Goal: Task Accomplishment & Management: Manage account settings

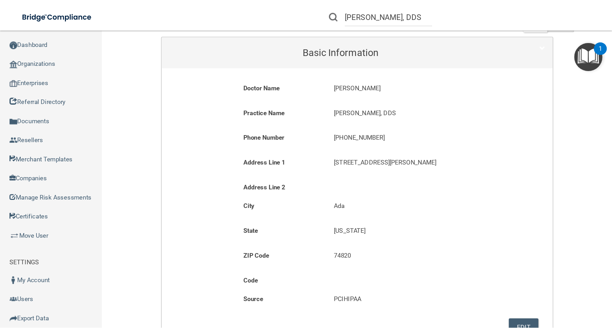
scroll to position [23, 0]
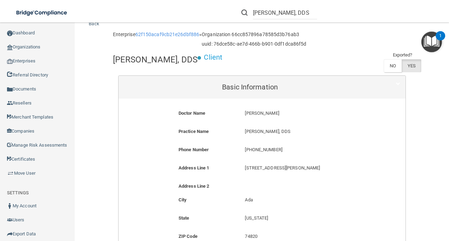
click at [250, 149] on p "(580) 322-9447" at bounding box center [306, 149] width 122 height 8
copy form "(580) 322-9447"
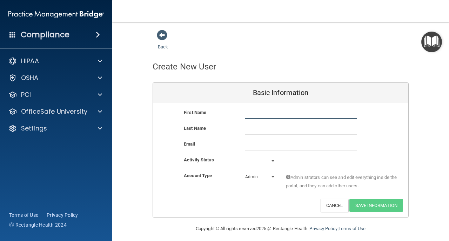
click at [262, 115] on input "text" at bounding box center [301, 113] width 112 height 11
click at [271, 114] on input "text" at bounding box center [301, 113] width 112 height 11
click at [130, 149] on div "Back Create New User Basic Information First Name Last Name Email Activity Stat…" at bounding box center [280, 123] width 308 height 188
click at [262, 111] on input "text" at bounding box center [301, 113] width 112 height 11
type input "[PERSON_NAME]"
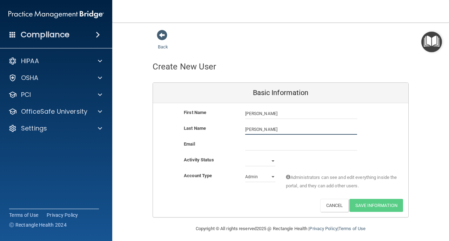
type input "[PERSON_NAME]"
click at [271, 140] on input "email" at bounding box center [301, 145] width 112 height 11
click at [261, 149] on input "email" at bounding box center [301, 145] width 112 height 11
paste input "[EMAIL_ADDRESS][DOMAIN_NAME]"
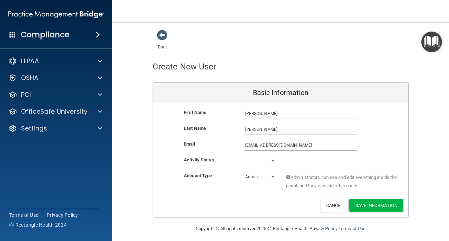
type input "[EMAIL_ADDRESS][DOMAIN_NAME]"
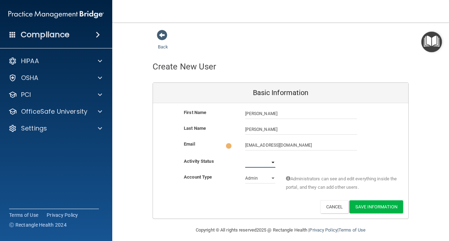
drag, startPoint x: 264, startPoint y: 161, endPoint x: 265, endPoint y: 165, distance: 5.0
click at [264, 161] on select "Active Inactive" at bounding box center [260, 162] width 30 height 11
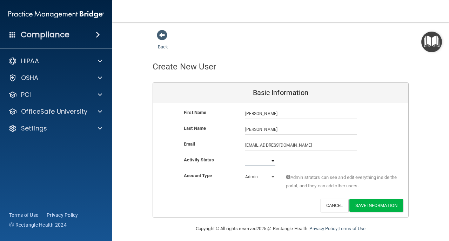
select select "active"
click at [245, 156] on select "Active Inactive" at bounding box center [260, 161] width 30 height 11
click at [363, 208] on button "Save Information" at bounding box center [376, 205] width 54 height 13
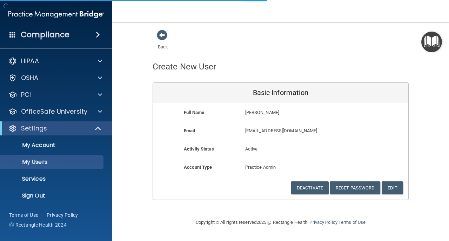
select select "20"
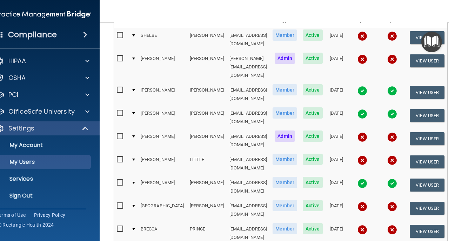
scroll to position [117, 0]
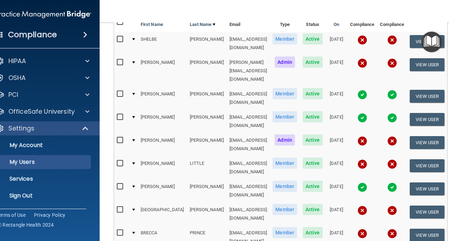
click at [226, 133] on td "[EMAIL_ADDRESS][DOMAIN_NAME]" at bounding box center [247, 144] width 43 height 23
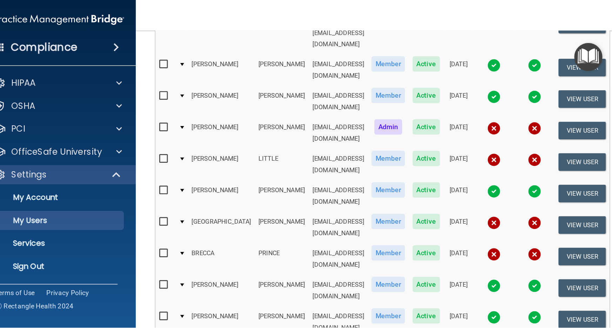
scroll to position [221, 0]
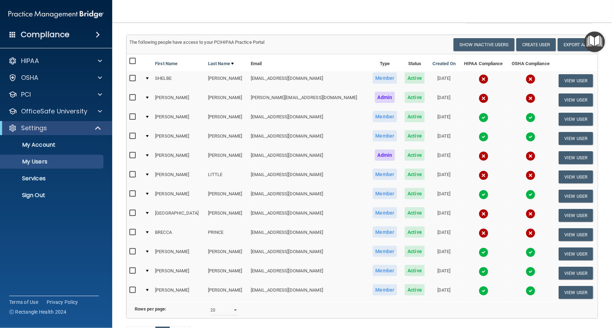
scroll to position [63, 0]
click at [58, 163] on p "My Users" at bounding box center [53, 161] width 96 height 7
select select "20"
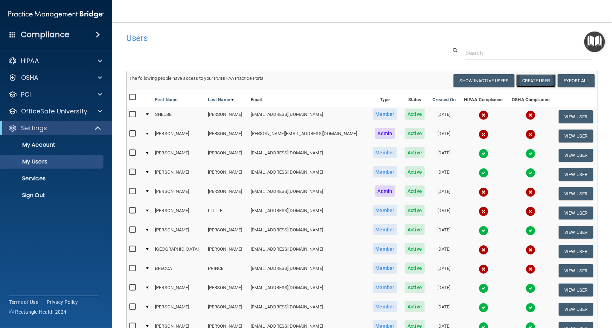
click at [448, 81] on button "Create User" at bounding box center [536, 80] width 40 height 13
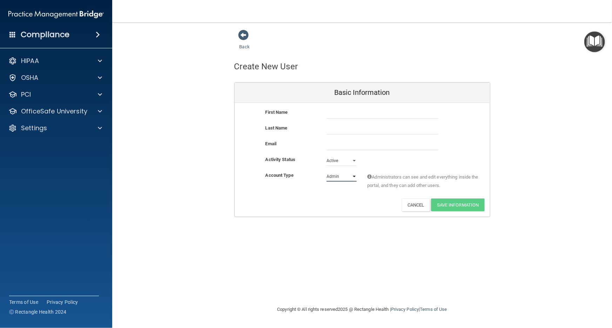
click at [331, 178] on select "Admin Member" at bounding box center [341, 176] width 30 height 11
click at [372, 235] on div "Back Create New User Basic Information First Name Last Name Email Activity Stat…" at bounding box center [362, 163] width 472 height 269
click at [242, 32] on span at bounding box center [243, 35] width 11 height 11
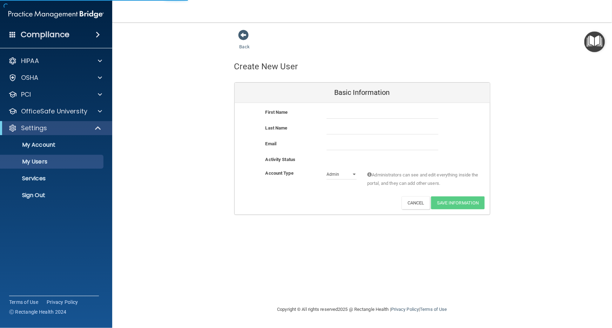
select select "20"
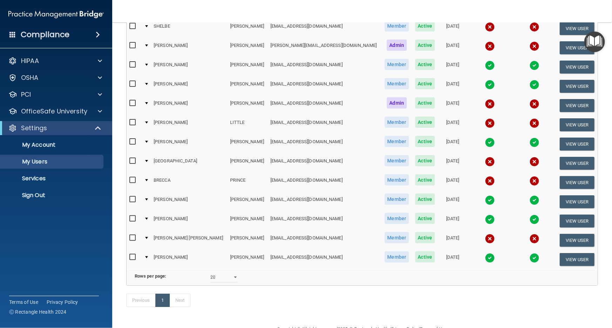
scroll to position [114, 0]
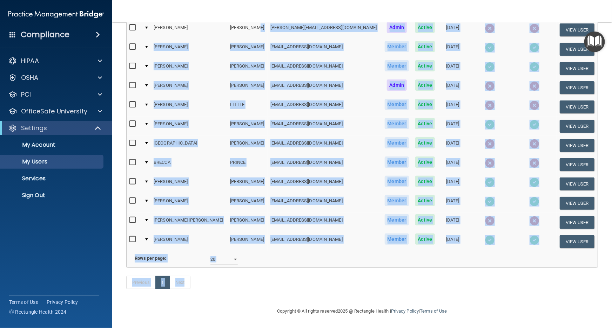
drag, startPoint x: 459, startPoint y: 289, endPoint x: 229, endPoint y: 28, distance: 347.7
click at [229, 28] on div "The following people have access to your PCIHIPAA Practice Portal Resend Invite…" at bounding box center [362, 133] width 472 height 336
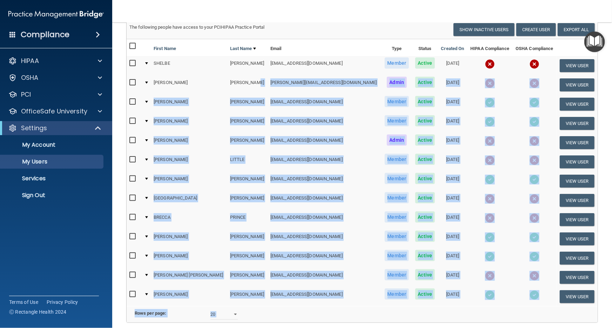
scroll to position [50, 0]
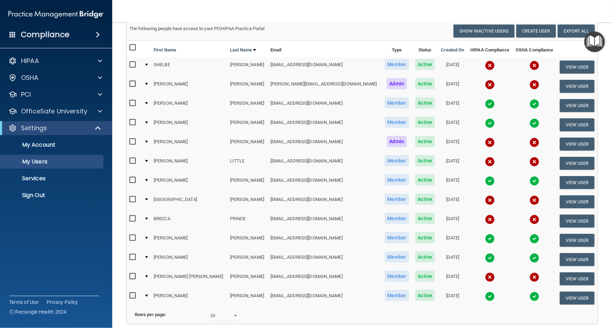
click at [305, 21] on nav "Toggle navigation Rindy Brassfield dr.weems@yahoo.com Manage My Enterprise Mark…" at bounding box center [362, 11] width 500 height 22
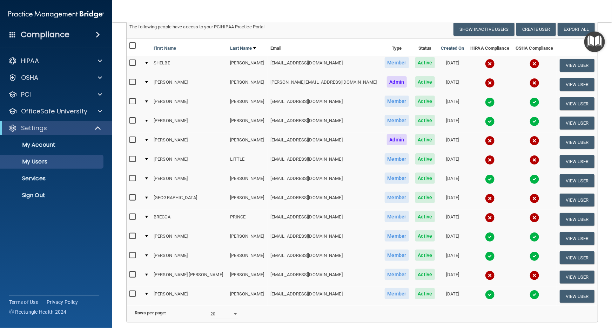
drag, startPoint x: 178, startPoint y: 59, endPoint x: 207, endPoint y: 316, distance: 258.9
click at [198, 240] on div "The following people have access to your PCIHIPAA Practice Portal Resend Invite…" at bounding box center [362, 171] width 472 height 304
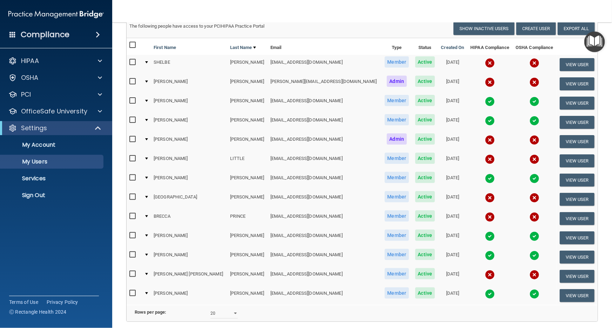
scroll to position [84, 0]
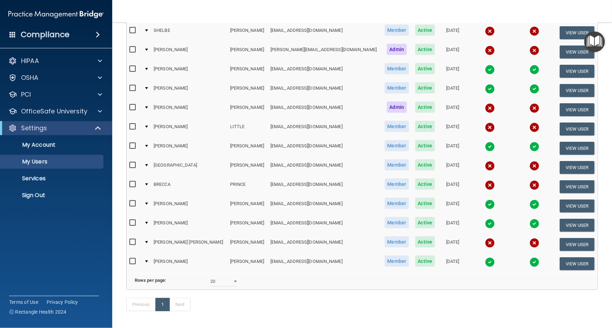
click at [369, 240] on div "Previous 1 Next" at bounding box center [362, 306] width 482 height 32
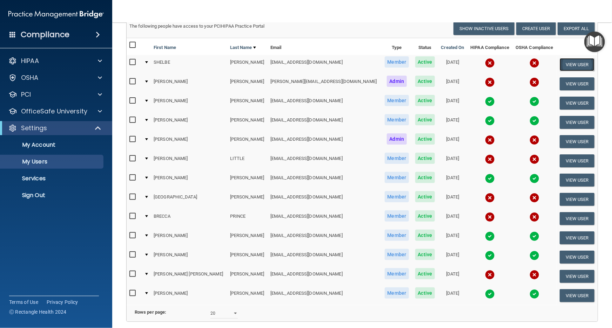
click at [448, 63] on button "View User" at bounding box center [576, 64] width 35 height 13
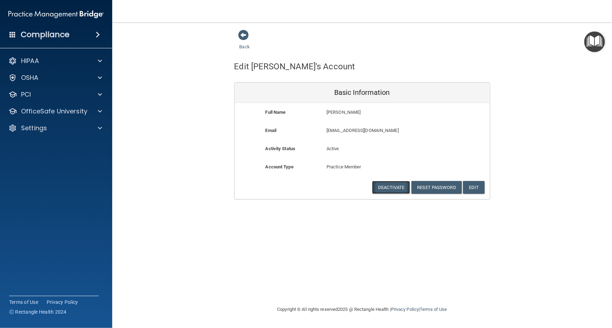
click at [391, 191] on button "Deactivate" at bounding box center [391, 187] width 38 height 13
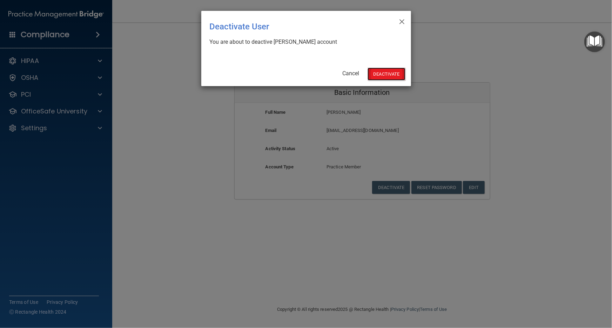
click at [378, 77] on button "Deactivate" at bounding box center [386, 74] width 38 height 13
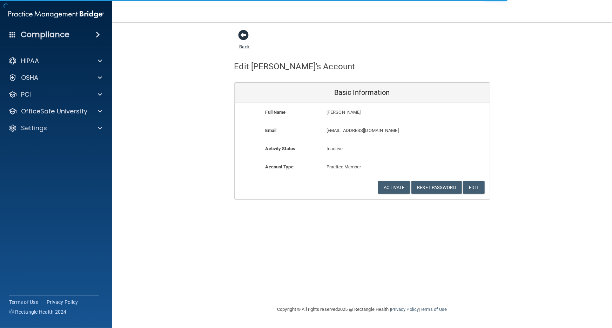
click at [246, 34] on span at bounding box center [243, 35] width 11 height 11
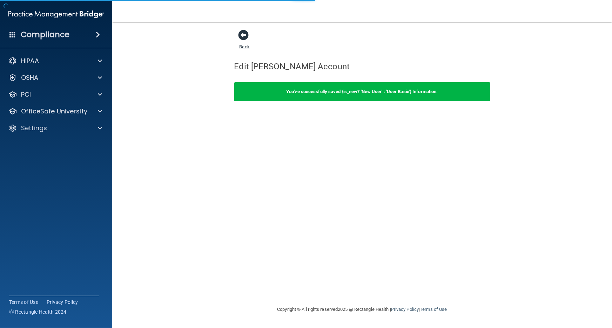
click at [246, 33] on span at bounding box center [243, 35] width 11 height 11
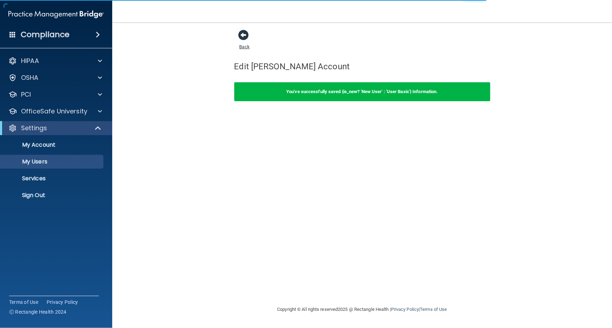
select select "20"
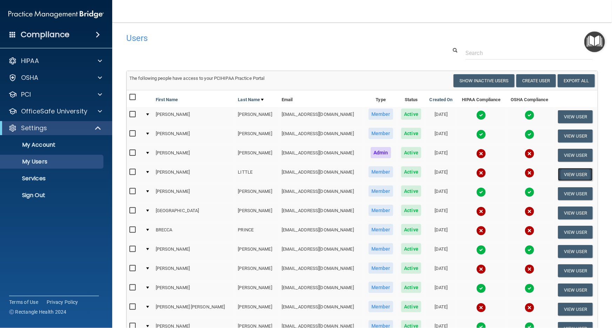
click at [559, 172] on button "View User" at bounding box center [575, 174] width 35 height 13
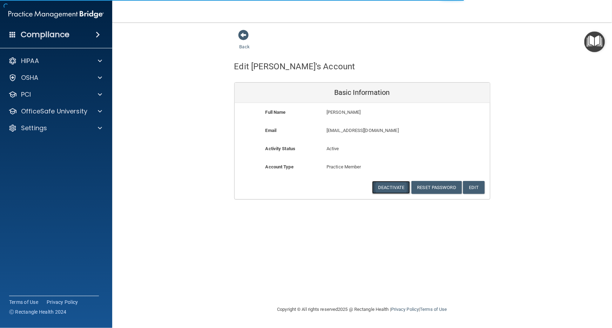
click at [396, 186] on button "Deactivate" at bounding box center [391, 187] width 38 height 13
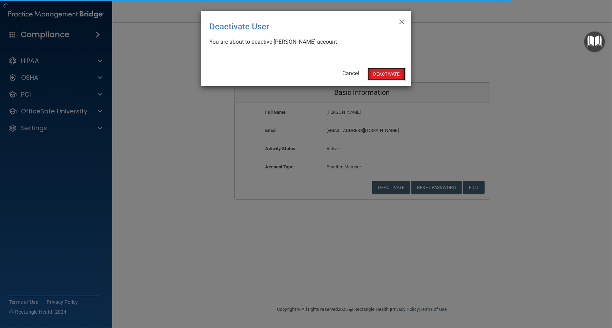
click at [389, 70] on button "Deactivate" at bounding box center [386, 74] width 38 height 13
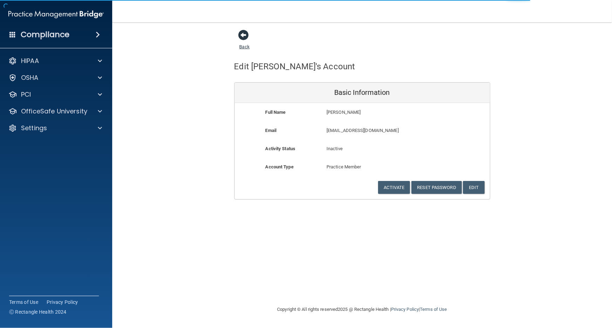
click at [241, 38] on span at bounding box center [243, 35] width 11 height 11
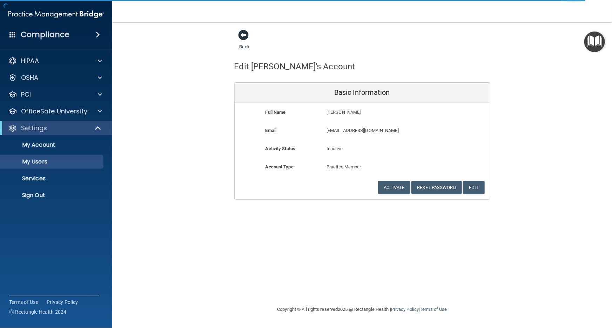
select select "20"
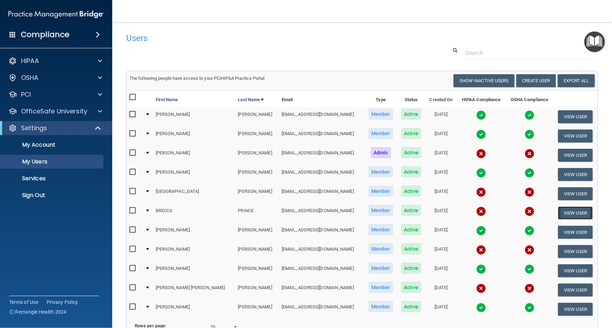
click at [562, 213] on button "View User" at bounding box center [575, 213] width 35 height 13
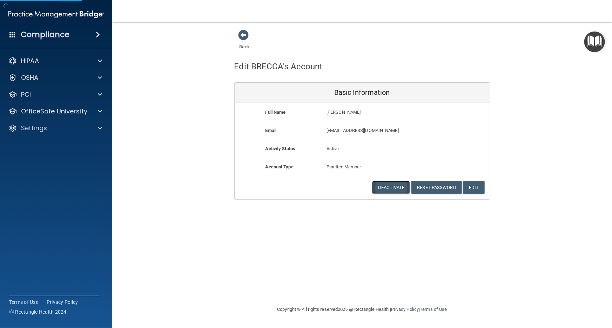
click at [386, 182] on button "Deactivate" at bounding box center [391, 187] width 38 height 13
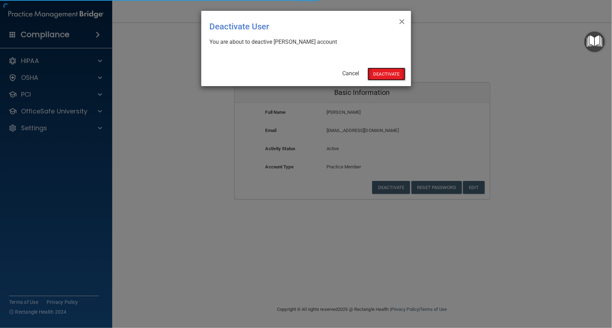
click at [375, 75] on button "Deactivate" at bounding box center [386, 74] width 38 height 13
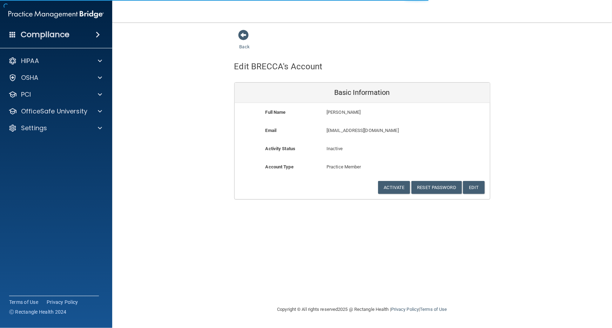
click at [246, 35] on span at bounding box center [243, 35] width 11 height 11
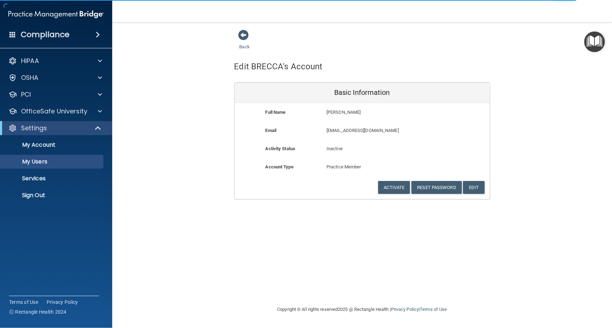
select select "20"
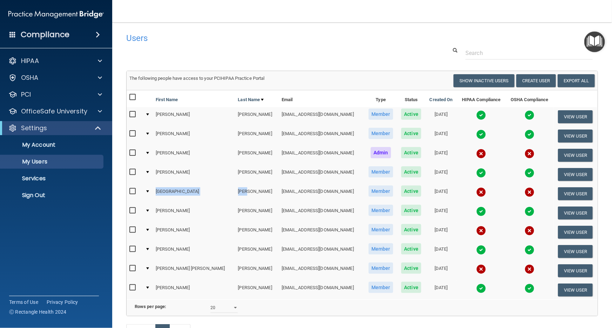
drag, startPoint x: 158, startPoint y: 191, endPoint x: 223, endPoint y: 190, distance: 65.2
click at [223, 190] on tr "[PERSON_NAME] [EMAIL_ADDRESS][DOMAIN_NAME] Member Active [DATE] View User" at bounding box center [362, 193] width 471 height 19
click at [279, 196] on td "[EMAIL_ADDRESS][DOMAIN_NAME]" at bounding box center [322, 193] width 86 height 19
click at [476, 249] on img at bounding box center [481, 250] width 10 height 10
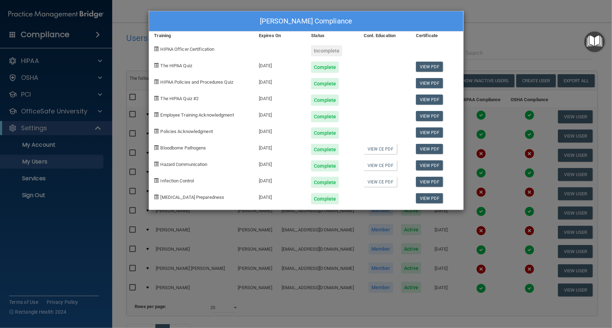
drag, startPoint x: 270, startPoint y: 68, endPoint x: 311, endPoint y: 220, distance: 157.7
click at [285, 186] on div "[PERSON_NAME] Compliance Training Expires On Status Cont. Education Certificate…" at bounding box center [306, 110] width 315 height 199
click at [316, 224] on div "[PERSON_NAME] Compliance Training Expires On Status Cont. Education Certificate…" at bounding box center [306, 164] width 612 height 328
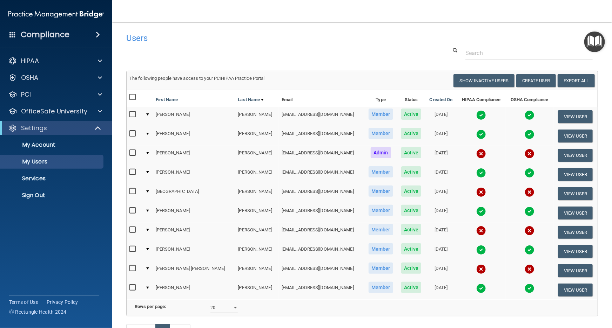
click at [476, 289] on img at bounding box center [481, 289] width 10 height 10
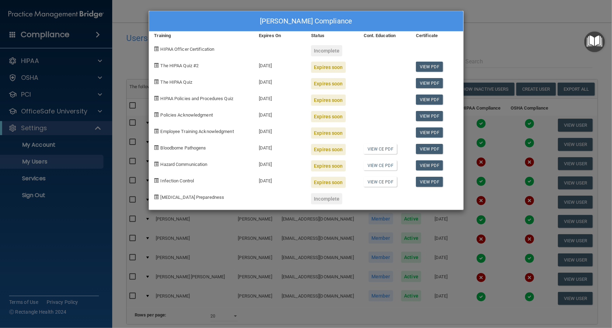
drag, startPoint x: 272, startPoint y: 63, endPoint x: 284, endPoint y: 165, distance: 102.7
click at [283, 164] on div "[PERSON_NAME] Compliance Training Expires On Status Cont. Education Certificate…" at bounding box center [306, 110] width 315 height 199
click at [290, 185] on div "[DATE]" at bounding box center [279, 180] width 52 height 16
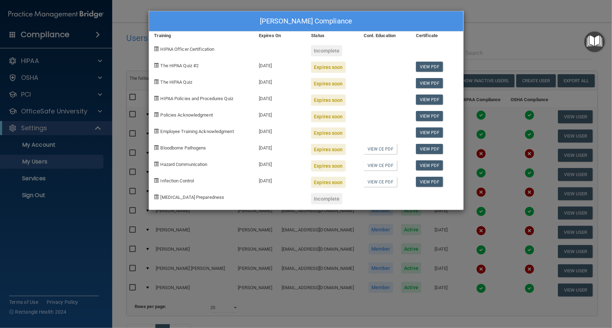
click at [465, 250] on div "[PERSON_NAME] Compliance Training Expires On Status Cont. Education Certificate…" at bounding box center [306, 164] width 612 height 328
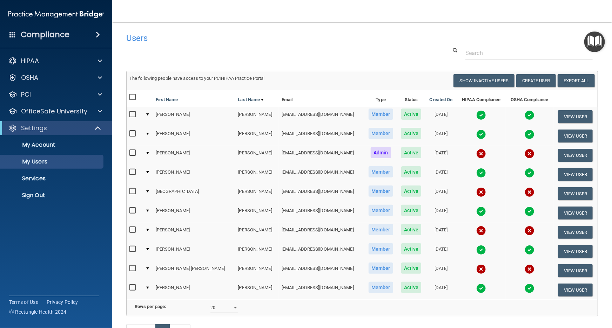
click at [476, 250] on img at bounding box center [481, 250] width 10 height 10
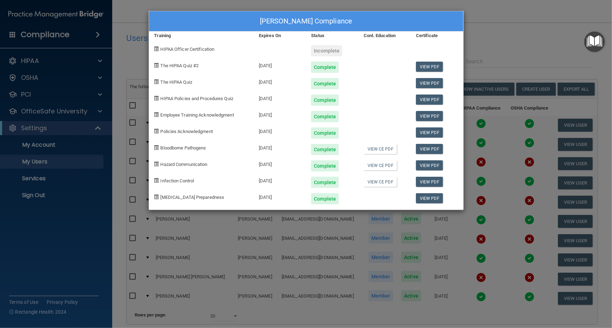
click at [462, 294] on div "[PERSON_NAME] Compliance Training Expires On Status Cont. Education Certificate…" at bounding box center [306, 164] width 612 height 328
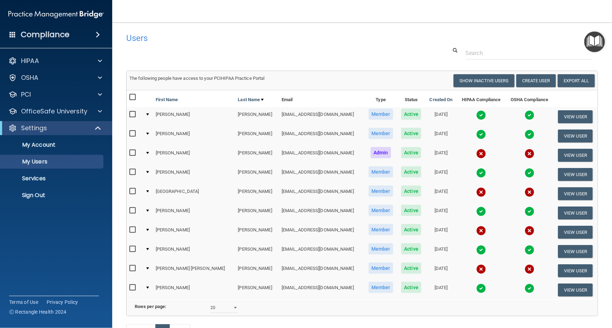
click at [476, 175] on img at bounding box center [481, 173] width 10 height 10
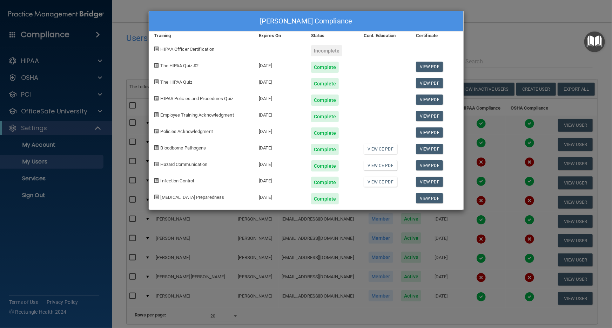
click at [433, 258] on div "[PERSON_NAME] Compliance Training Expires On Status Cont. Education Certificate…" at bounding box center [306, 164] width 612 height 328
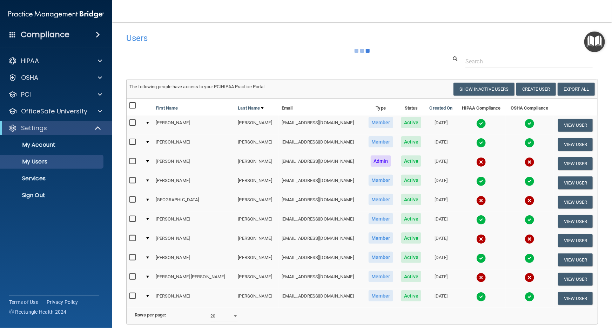
click at [463, 143] on td at bounding box center [481, 144] width 49 height 19
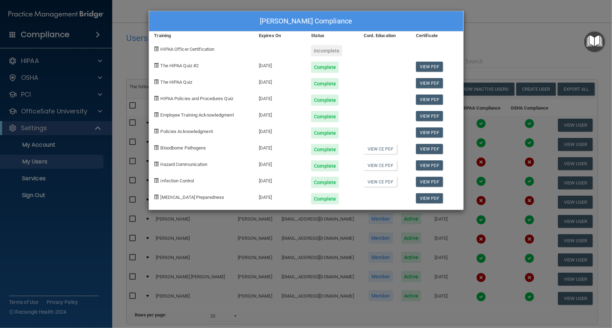
click at [419, 254] on div "[PERSON_NAME] Compliance Training Expires On Status Cont. Education Certificate…" at bounding box center [306, 164] width 612 height 328
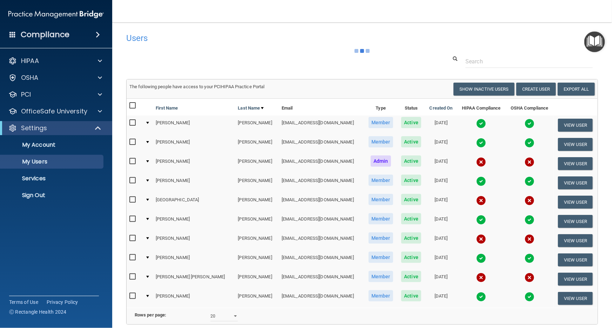
click at [476, 128] on img at bounding box center [481, 124] width 10 height 10
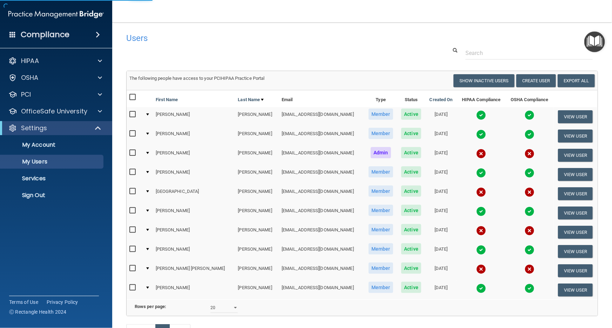
click at [462, 120] on td at bounding box center [481, 116] width 49 height 19
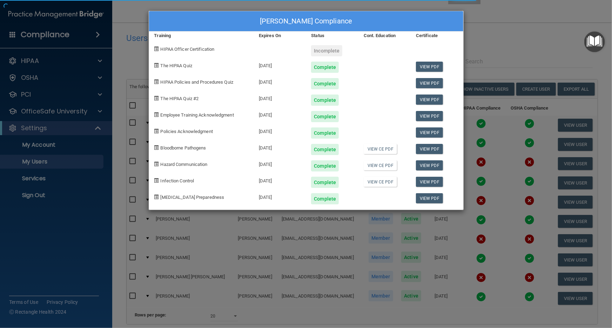
click at [354, 258] on div "[PERSON_NAME] Compliance Training Expires On Status Cont. Education Certificate…" at bounding box center [306, 164] width 612 height 328
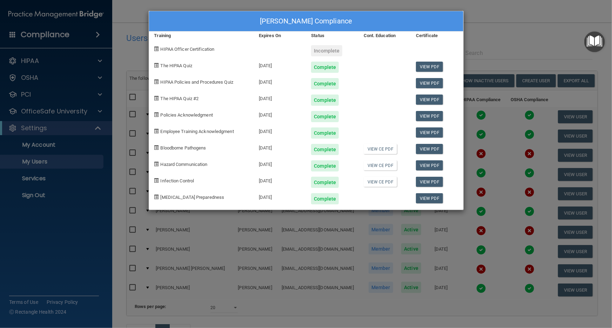
click at [459, 292] on div "[PERSON_NAME] Compliance Training Expires On Status Cont. Education Certificate…" at bounding box center [306, 164] width 612 height 328
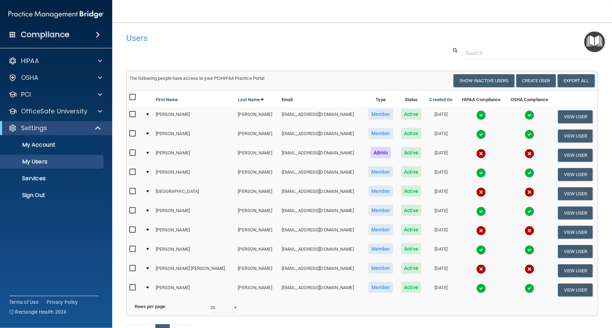
click at [476, 287] on img at bounding box center [481, 289] width 10 height 10
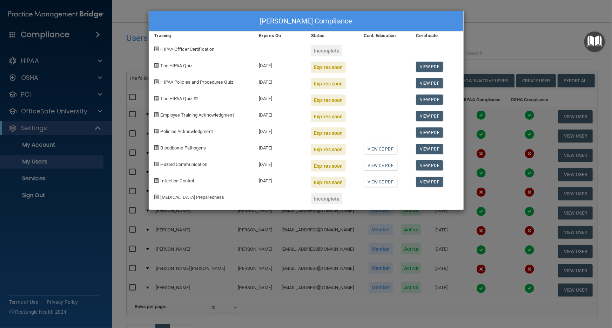
drag, startPoint x: 278, startPoint y: 68, endPoint x: 287, endPoint y: 144, distance: 76.4
click at [287, 143] on div "[PERSON_NAME] Compliance Training Expires On Status Cont. Education Certificate…" at bounding box center [306, 110] width 315 height 199
click at [298, 175] on div "[DATE]" at bounding box center [279, 180] width 52 height 16
click at [329, 247] on div "[PERSON_NAME] Compliance Training Expires On Status Cont. Education Certificate…" at bounding box center [306, 164] width 612 height 328
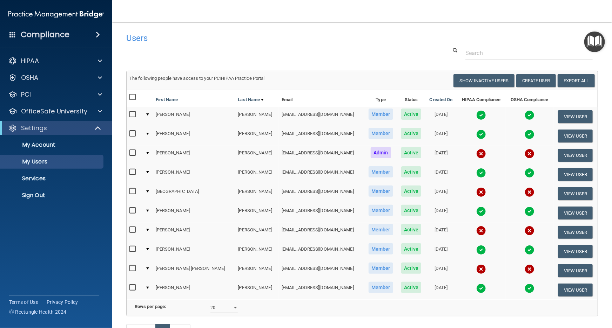
click at [476, 116] on img at bounding box center [481, 115] width 10 height 10
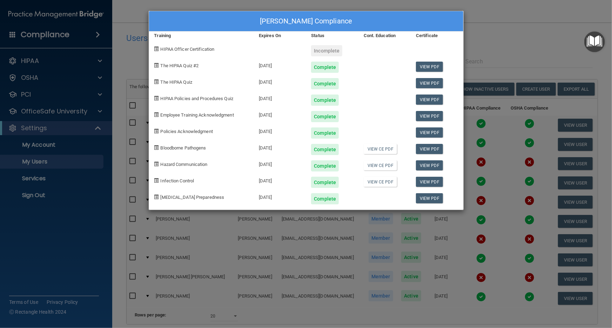
drag, startPoint x: 268, startPoint y: 66, endPoint x: 275, endPoint y: 210, distance: 145.0
click at [275, 210] on div "[PERSON_NAME] Compliance Training Expires On Status Cont. Education Certificate…" at bounding box center [306, 111] width 316 height 200
click at [324, 228] on div "[PERSON_NAME] Compliance Training Expires On Status Cont. Education Certificate…" at bounding box center [306, 164] width 612 height 328
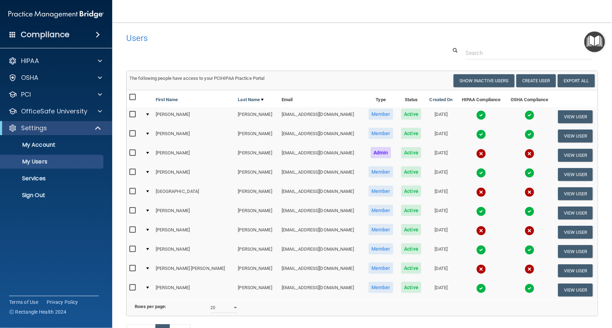
click at [476, 134] on img at bounding box center [481, 135] width 10 height 10
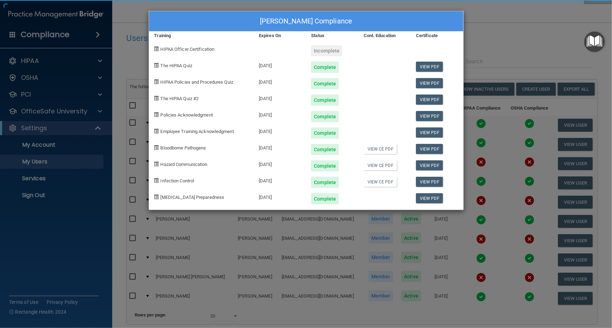
click at [294, 259] on div "[PERSON_NAME] Compliance Training Expires On Status Cont. Education Certificate…" at bounding box center [306, 164] width 612 height 328
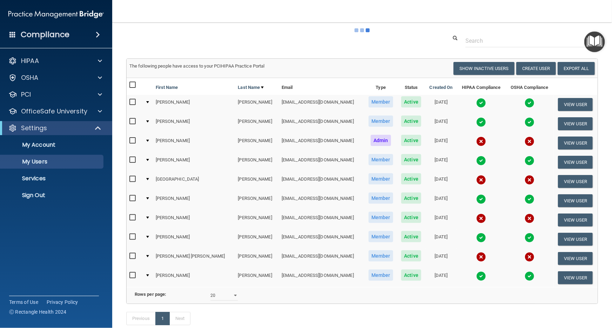
scroll to position [32, 0]
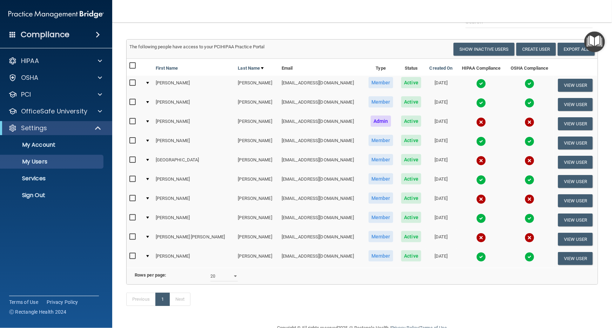
click at [131, 121] on input "checkbox" at bounding box center [133, 122] width 8 height 6
checkbox input "true"
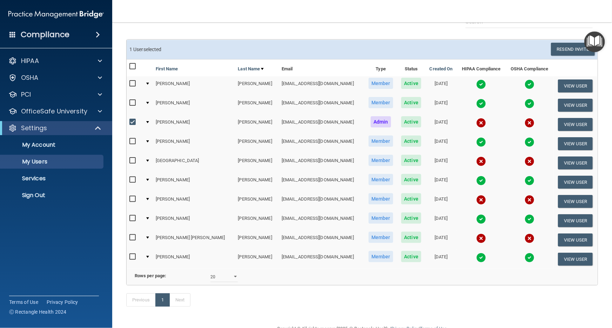
click at [132, 161] on input "checkbox" at bounding box center [133, 161] width 8 height 6
checkbox input "true"
click at [129, 198] on input "checkbox" at bounding box center [133, 200] width 8 height 6
checkbox input "true"
click at [133, 239] on input "checkbox" at bounding box center [133, 238] width 8 height 6
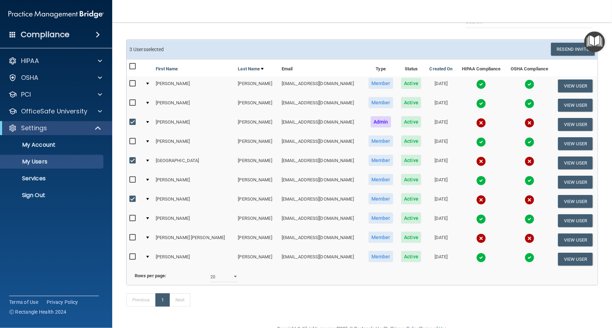
checkbox input "true"
click at [134, 256] on input "checkbox" at bounding box center [133, 258] width 8 height 6
checkbox input "true"
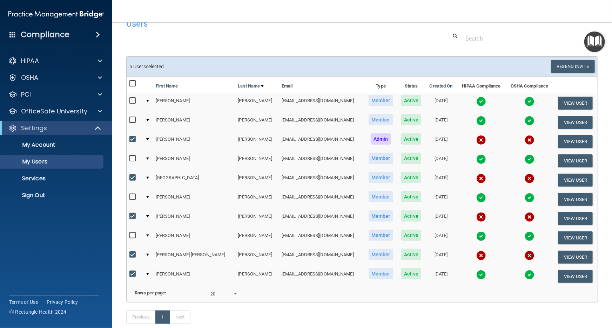
scroll to position [0, 0]
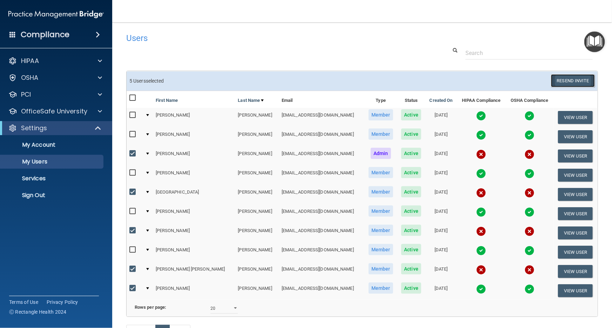
click at [564, 82] on button "Resend Invite" at bounding box center [573, 80] width 44 height 13
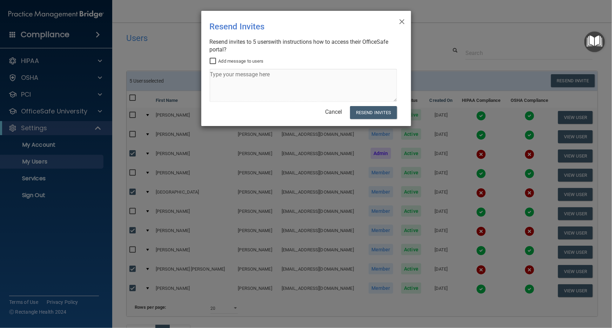
click at [210, 60] on input "Add message to users" at bounding box center [214, 62] width 8 height 6
checkbox input "true"
click at [242, 76] on textarea at bounding box center [303, 85] width 187 height 33
click at [361, 83] on textarea "Hello, Please complete Hipaa and OSHA training by" at bounding box center [303, 85] width 187 height 33
drag, startPoint x: 390, startPoint y: 75, endPoint x: 354, endPoint y: 76, distance: 35.8
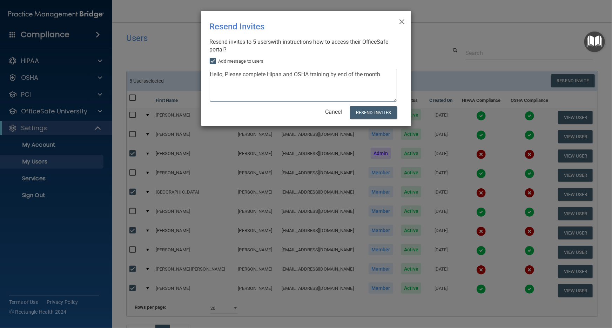
click at [354, 76] on textarea "Hello, Please complete Hipaa and OSHA training by end of the month." at bounding box center [303, 85] width 187 height 33
type textarea "Hello, Please complete Hipaa and OSHA training by end of September."
click at [373, 116] on button "Resend Invites" at bounding box center [373, 112] width 47 height 13
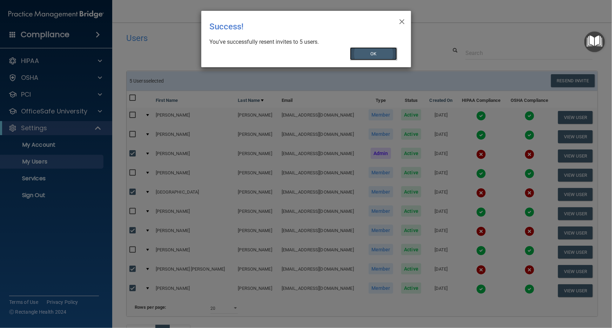
click at [362, 56] on button "OK" at bounding box center [373, 53] width 47 height 13
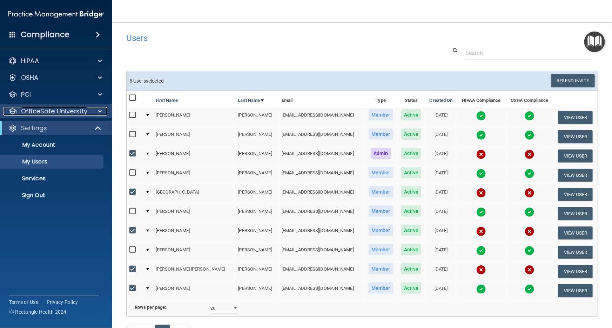
click at [87, 113] on div "OfficeSafe University" at bounding box center [46, 111] width 87 height 8
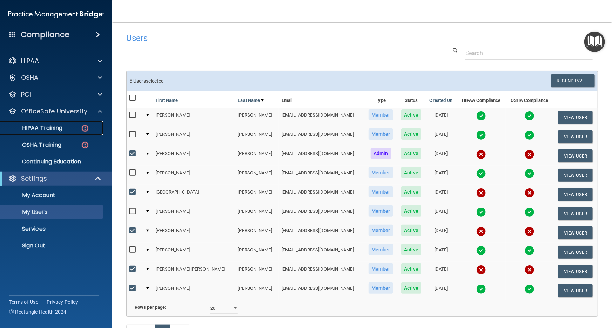
click at [71, 130] on div "HIPAA Training" at bounding box center [53, 128] width 96 height 7
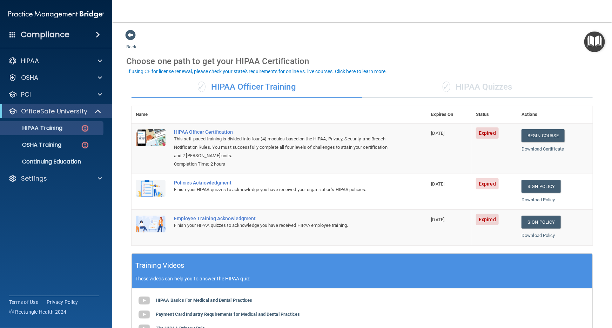
click at [220, 151] on div "This self-paced training is divided into four (4) modules based on the HIPAA, P…" at bounding box center [283, 147] width 218 height 25
click at [239, 161] on div "Completion Time: 2 hours" at bounding box center [283, 164] width 218 height 8
drag, startPoint x: 276, startPoint y: 162, endPoint x: 215, endPoint y: 154, distance: 61.5
click at [215, 154] on td "HIPAA Officer Certification This self-paced training is divided into four (4) m…" at bounding box center [298, 148] width 257 height 51
click at [263, 162] on div "Completion Time: 2 hours" at bounding box center [283, 164] width 218 height 8
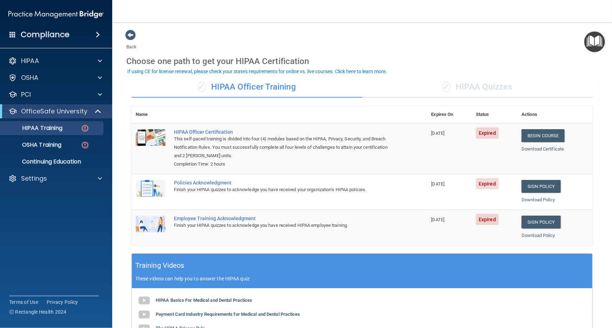
drag, startPoint x: 216, startPoint y: 224, endPoint x: 220, endPoint y: 210, distance: 14.7
click at [216, 223] on div "Finish your HIPAA quizzes to acknowledge you have received HIPAA employee train…" at bounding box center [283, 226] width 218 height 8
click at [223, 194] on div "Finish your HIPAA quizzes to acknowledge you have received your organization’s …" at bounding box center [283, 190] width 218 height 8
click at [221, 224] on div "Finish your HIPAA quizzes to acknowledge you have received HIPAA employee train…" at bounding box center [283, 226] width 218 height 8
click at [225, 191] on div "Finish your HIPAA quizzes to acknowledge you have received your organization’s …" at bounding box center [283, 190] width 218 height 8
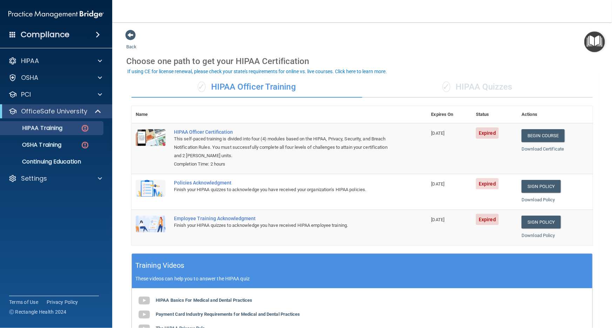
click at [226, 232] on td "Employee Training Acknowledgment Finish your HIPAA quizzes to acknowledge you h…" at bounding box center [298, 227] width 257 height 35
drag, startPoint x: 225, startPoint y: 195, endPoint x: 229, endPoint y: 230, distance: 35.0
click at [225, 196] on td "Policies Acknowledgment Finish your HIPAA quizzes to acknowledge you have recei…" at bounding box center [298, 192] width 257 height 36
drag, startPoint x: 229, startPoint y: 230, endPoint x: 230, endPoint y: 199, distance: 31.2
click at [229, 228] on div "Finish your HIPAA quizzes to acknowledge you have received HIPAA employee train…" at bounding box center [283, 226] width 218 height 8
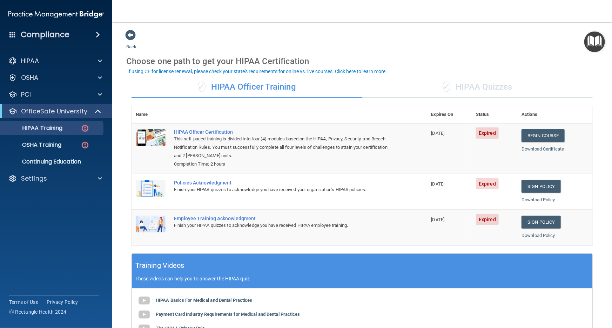
click at [230, 198] on td "Policies Acknowledgment Finish your HIPAA quizzes to acknowledge you have recei…" at bounding box center [298, 192] width 257 height 36
drag, startPoint x: 231, startPoint y: 223, endPoint x: 242, endPoint y: 188, distance: 37.3
click at [231, 223] on div "Finish your HIPAA quizzes to acknowledge you have received HIPAA employee train…" at bounding box center [283, 226] width 218 height 8
click at [242, 188] on div "Finish your HIPAA quizzes to acknowledge you have received your organization’s …" at bounding box center [283, 190] width 218 height 8
click at [238, 230] on div "Finish your HIPAA quizzes to acknowledge you have received HIPAA employee train…" at bounding box center [283, 226] width 218 height 8
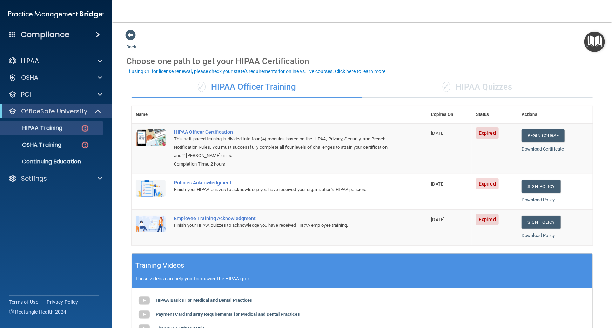
click at [451, 85] on div "✓ HIPAA Quizzes" at bounding box center [477, 87] width 231 height 21
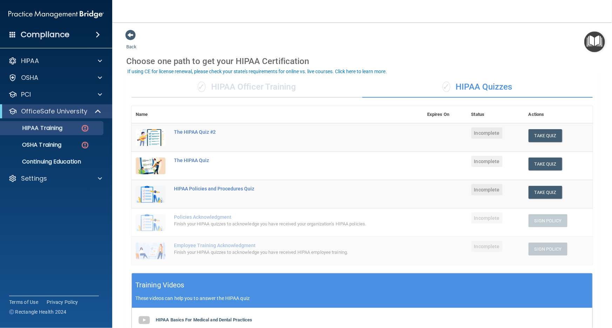
click at [284, 85] on div "✓ HIPAA Officer Training" at bounding box center [246, 87] width 231 height 21
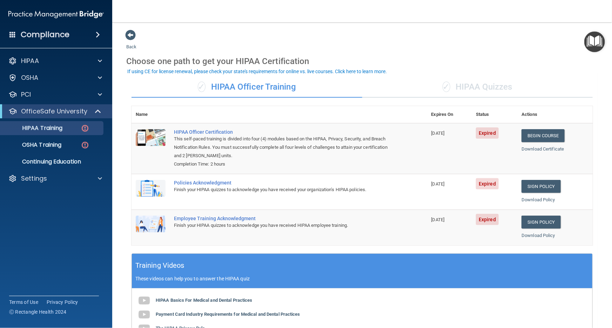
click at [452, 88] on div "✓ HIPAA Quizzes" at bounding box center [477, 87] width 231 height 21
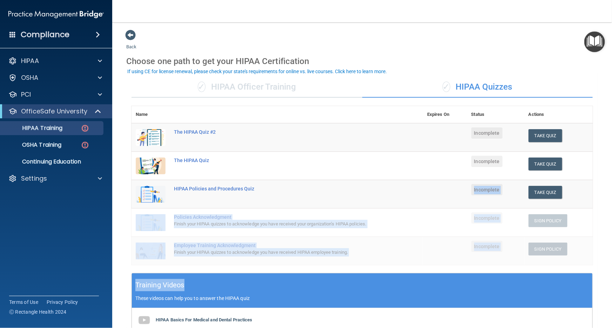
drag, startPoint x: 247, startPoint y: 277, endPoint x: 250, endPoint y: 255, distance: 22.3
click at [248, 271] on div "Name Expires On Status Actions The HIPAA Quiz #2 Incomplete Take Quiz Download …" at bounding box center [361, 189] width 461 height 167
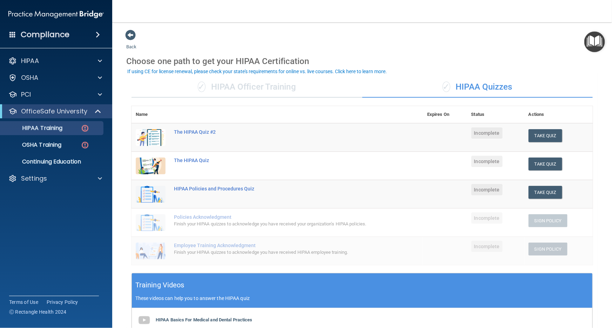
click at [375, 49] on div "Back Choose one path to get your HIPAA Certification ✓ HIPAA Officer Training ✓…" at bounding box center [362, 246] width 472 height 434
click at [275, 83] on div "✓ HIPAA Officer Training" at bounding box center [246, 87] width 231 height 21
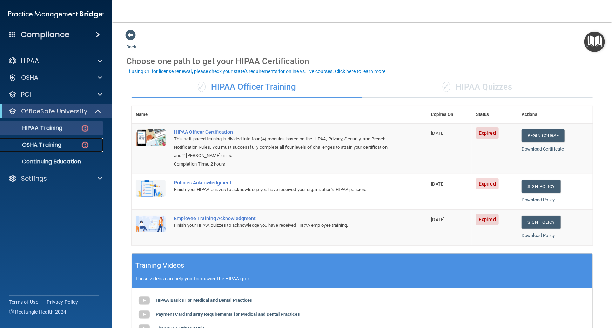
click at [46, 147] on p "OSHA Training" at bounding box center [33, 145] width 57 height 7
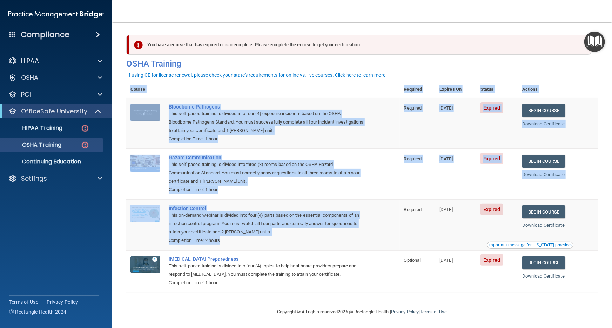
drag, startPoint x: 249, startPoint y: 246, endPoint x: 189, endPoint y: 70, distance: 186.2
click at [189, 70] on div "You have a course that has expired or is incomplete. Please complete the course…" at bounding box center [362, 161] width 472 height 264
click at [266, 89] on th at bounding box center [281, 89] width 235 height 17
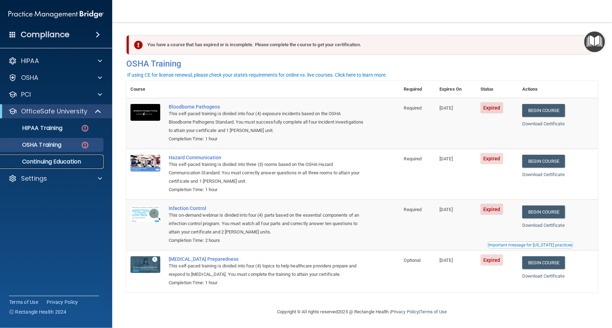
click at [70, 162] on p "Continuing Education" at bounding box center [53, 161] width 96 height 7
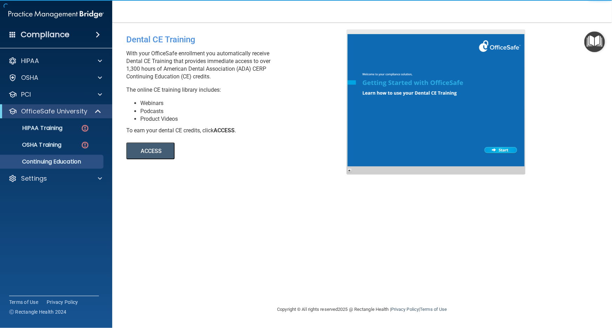
click at [168, 142] on div "ACCESS ACCESS" at bounding box center [222, 147] width 192 height 25
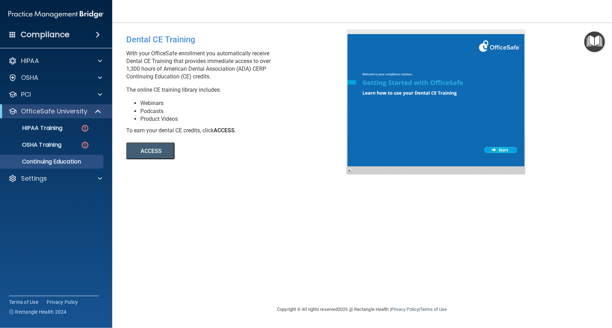
click at [159, 150] on button "ACCESS" at bounding box center [150, 151] width 48 height 17
click at [177, 236] on div "Dental CE Training With your OfficeSafe enrollment you automatically receive De…" at bounding box center [362, 163] width 472 height 269
click at [324, 285] on div "Dental CE Training With your OfficeSafe enrollment you automatically receive De…" at bounding box center [362, 163] width 472 height 269
click at [217, 191] on div "Dental CE Training With your OfficeSafe enrollment you automatically receive De…" at bounding box center [362, 163] width 472 height 269
click at [209, 239] on div "Dental CE Training With your OfficeSafe enrollment you automatically receive De…" at bounding box center [362, 163] width 472 height 269
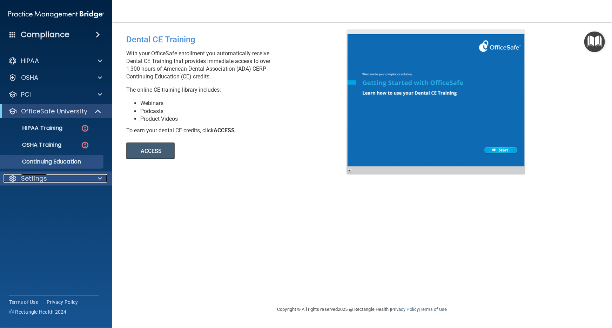
click at [47, 180] on div "Settings" at bounding box center [46, 179] width 87 height 8
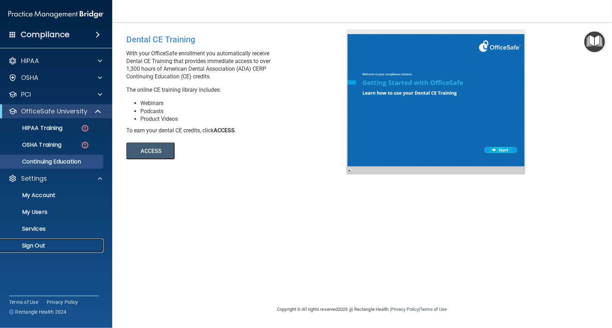
click at [54, 244] on p "Sign Out" at bounding box center [53, 246] width 96 height 7
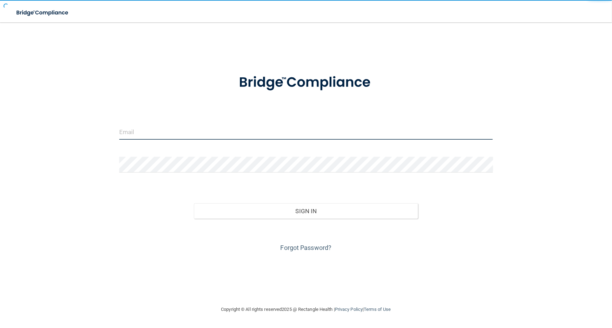
type input "[EMAIL_ADDRESS][DOMAIN_NAME]"
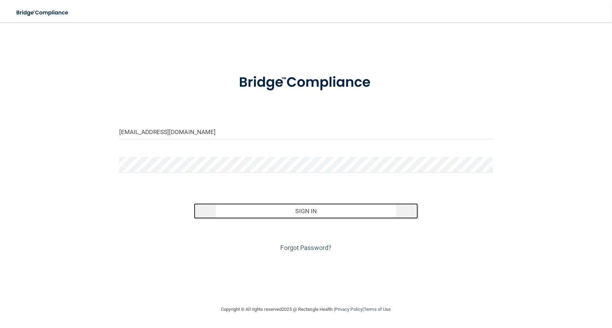
click at [299, 215] on button "Sign In" at bounding box center [306, 211] width 224 height 15
